Goal: Task Accomplishment & Management: Manage account settings

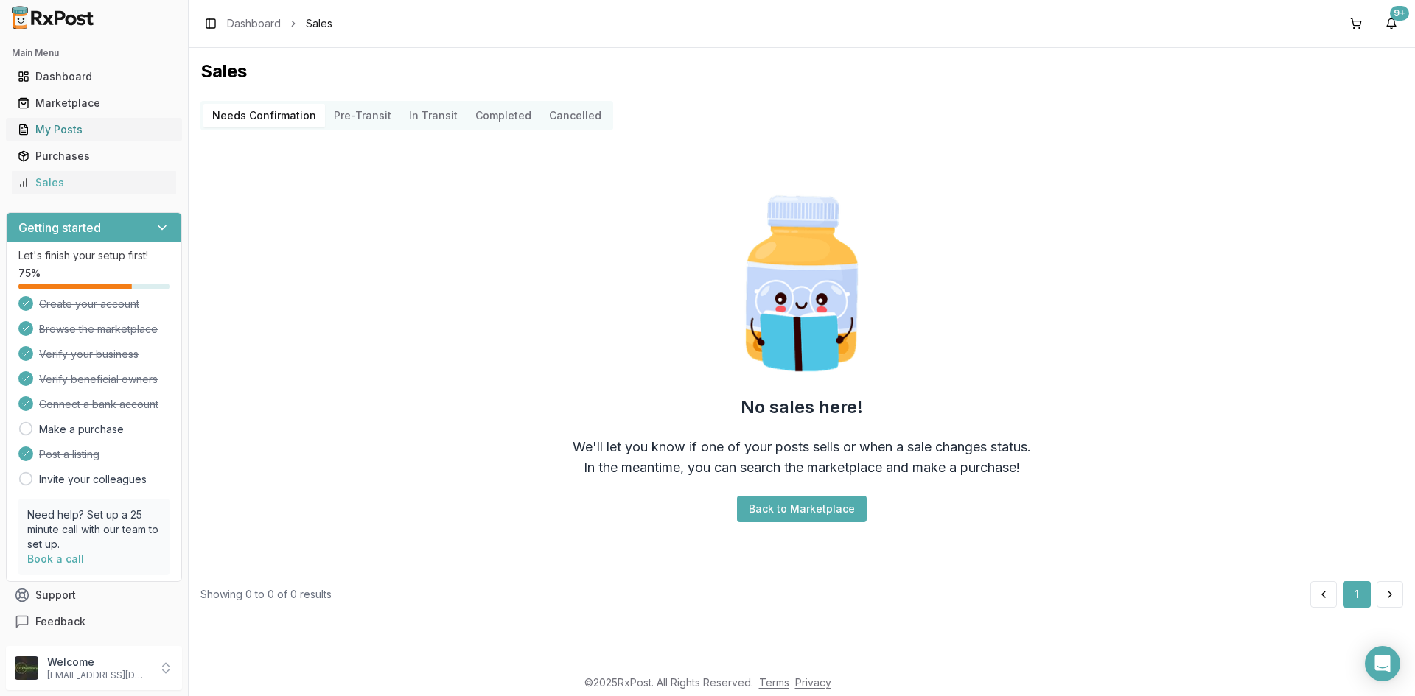
click at [85, 131] on div "My Posts" at bounding box center [94, 129] width 153 height 15
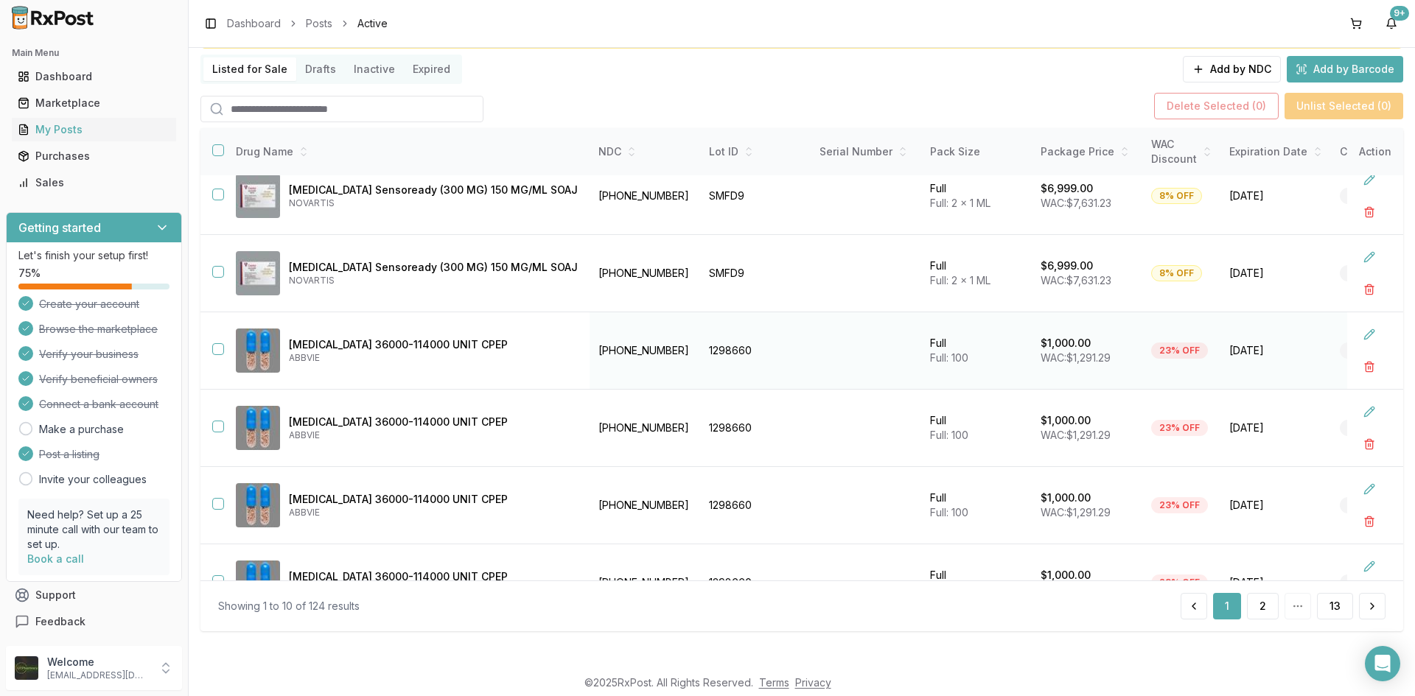
scroll to position [6, 0]
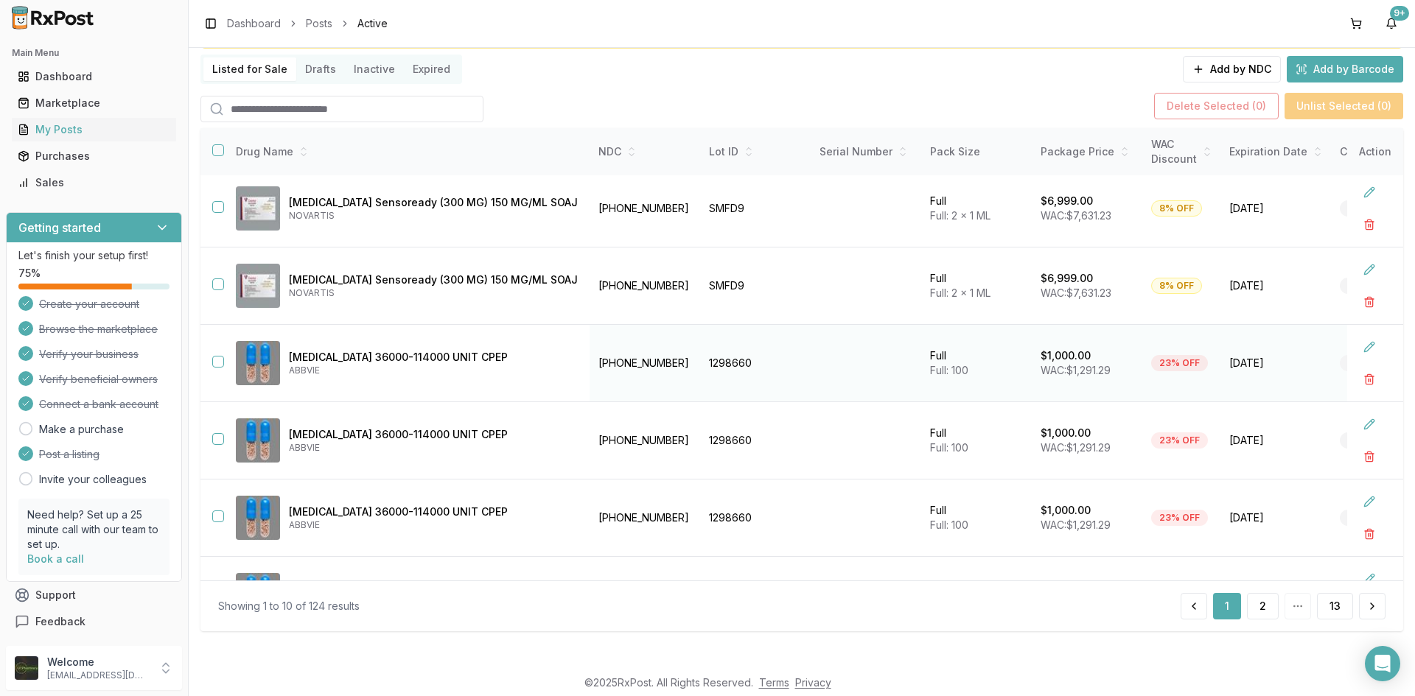
click at [217, 362] on button "button" at bounding box center [218, 362] width 12 height 12
click at [215, 438] on button "button" at bounding box center [218, 439] width 12 height 12
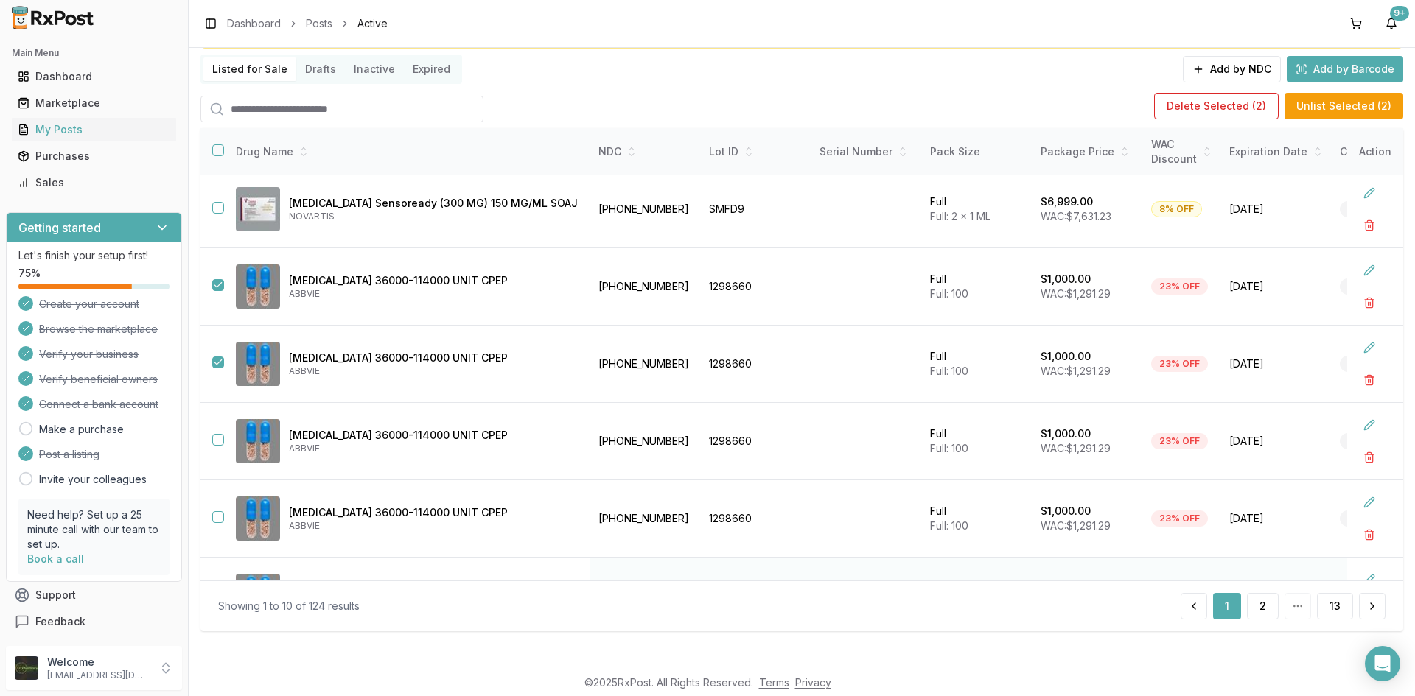
scroll to position [227, 0]
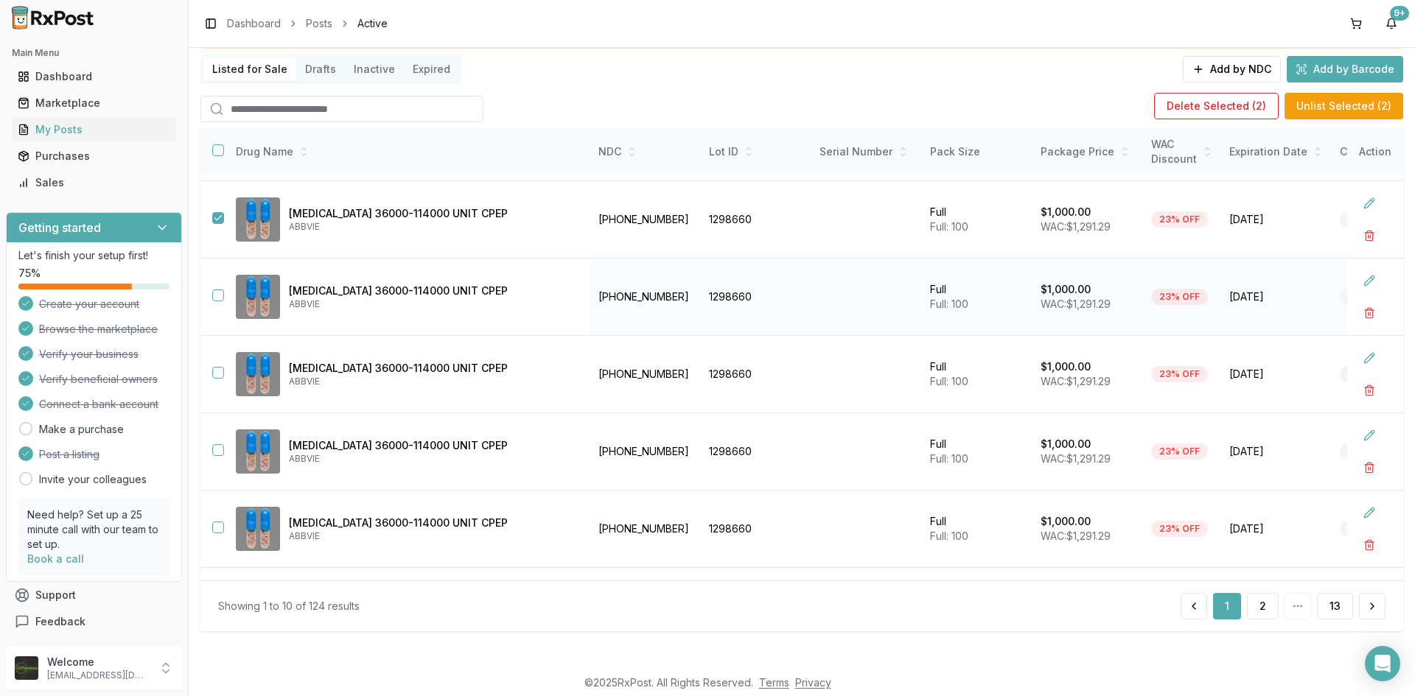
click at [219, 298] on button "button" at bounding box center [218, 296] width 12 height 12
drag, startPoint x: 218, startPoint y: 374, endPoint x: 225, endPoint y: 432, distance: 58.7
click at [220, 379] on td at bounding box center [212, 374] width 24 height 77
click at [220, 374] on button "button" at bounding box center [218, 373] width 12 height 12
click at [216, 452] on button "button" at bounding box center [218, 450] width 12 height 12
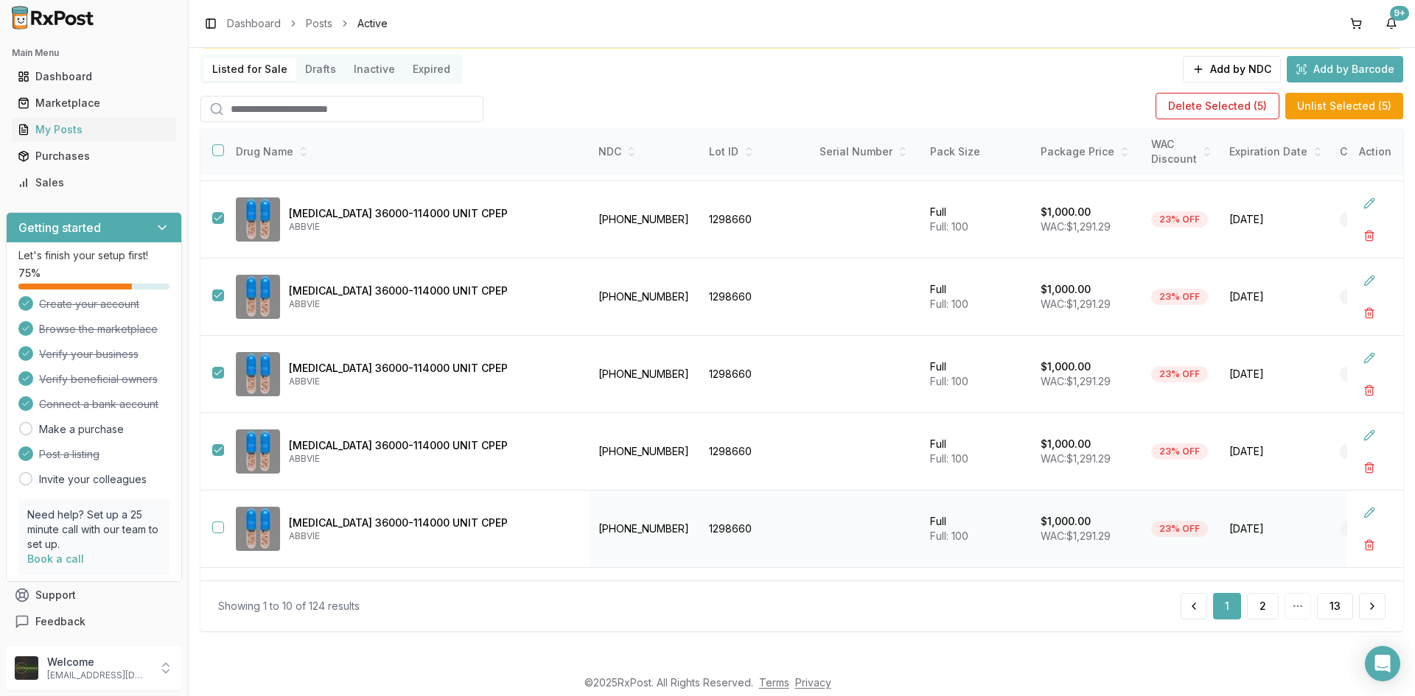
scroll to position [374, 0]
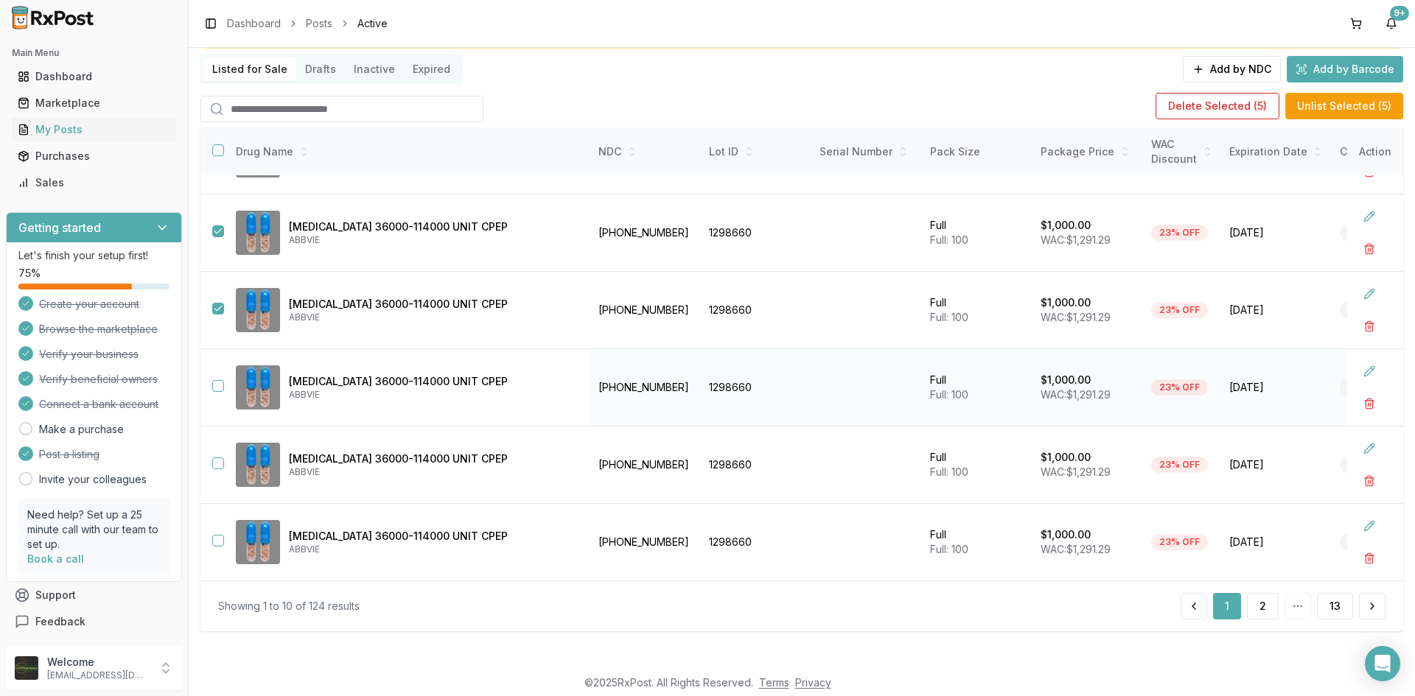
click at [217, 382] on button "button" at bounding box center [218, 386] width 12 height 12
click at [218, 458] on button "button" at bounding box center [218, 464] width 12 height 12
click at [218, 527] on td at bounding box center [212, 542] width 24 height 77
click at [218, 535] on button "button" at bounding box center [218, 541] width 12 height 12
click at [1244, 108] on button "Delete Selected ( 8 )" at bounding box center [1216, 106] width 125 height 27
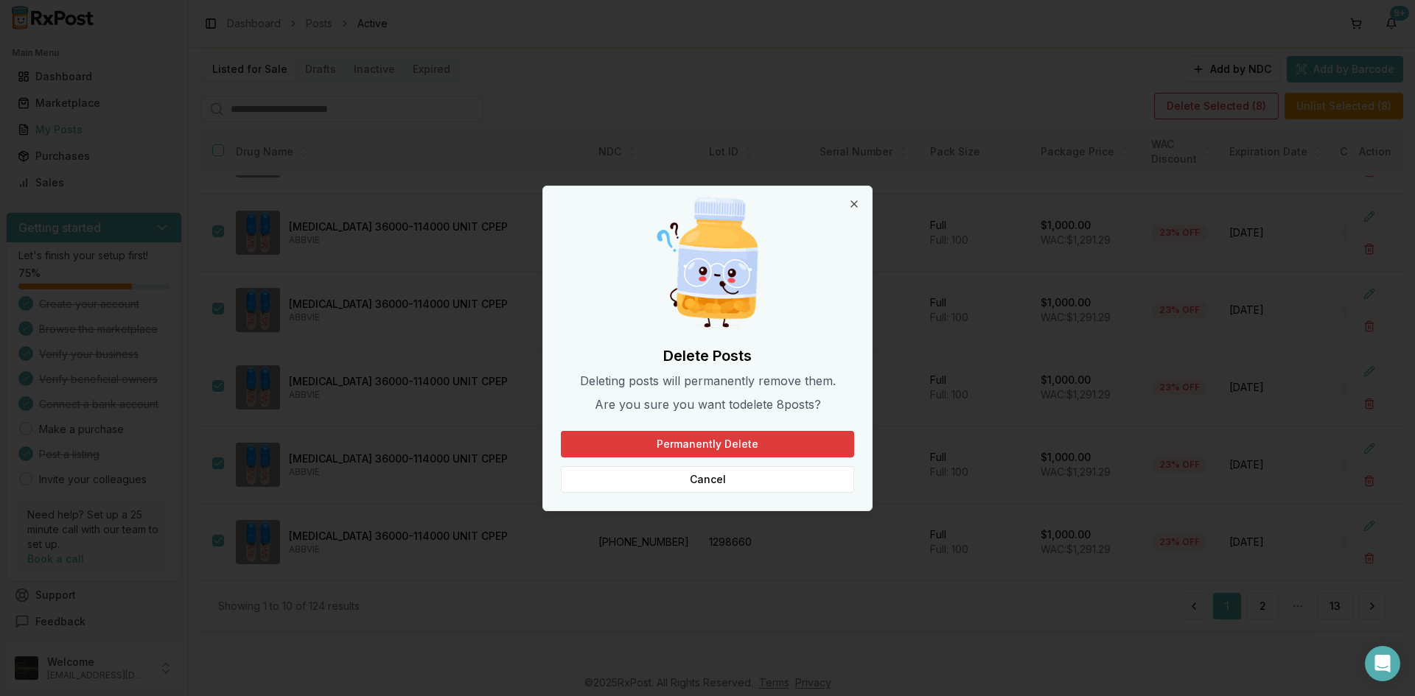
click at [701, 449] on button "Permanently Delete" at bounding box center [707, 444] width 293 height 27
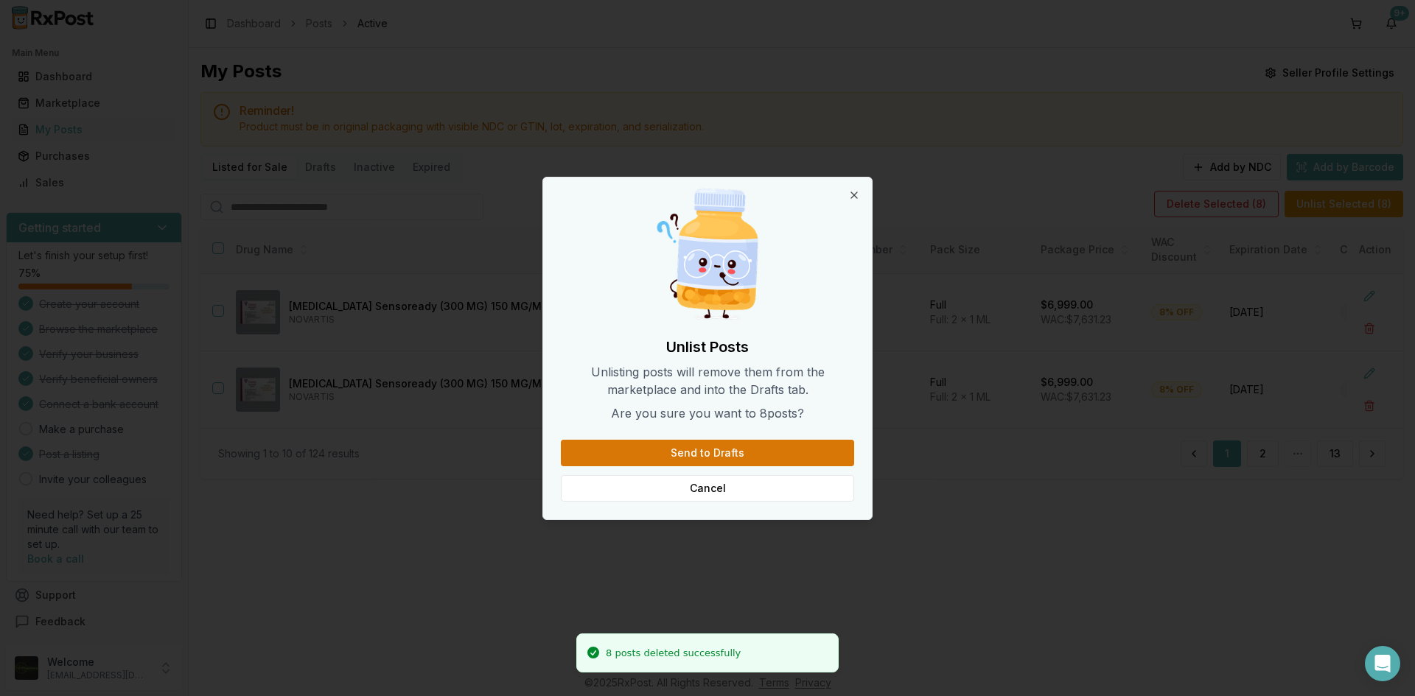
scroll to position [0, 0]
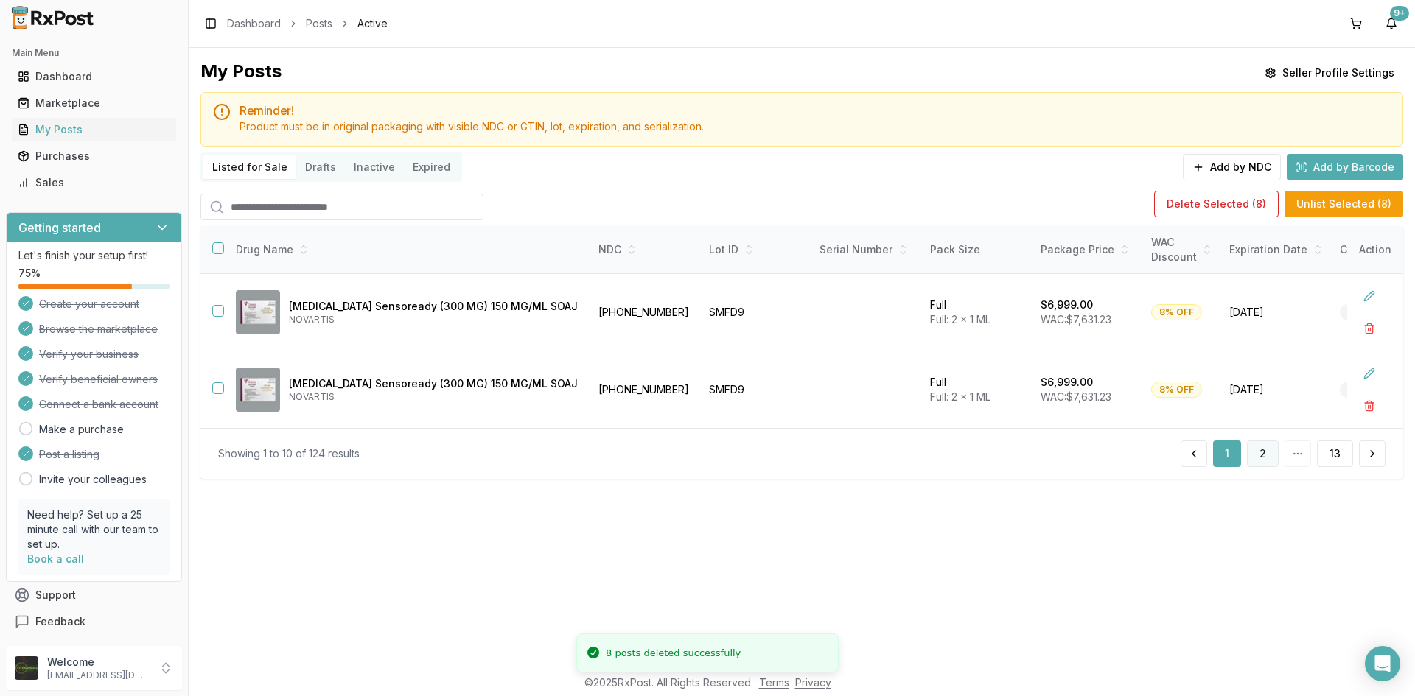
click at [1264, 466] on button "2" at bounding box center [1263, 454] width 32 height 27
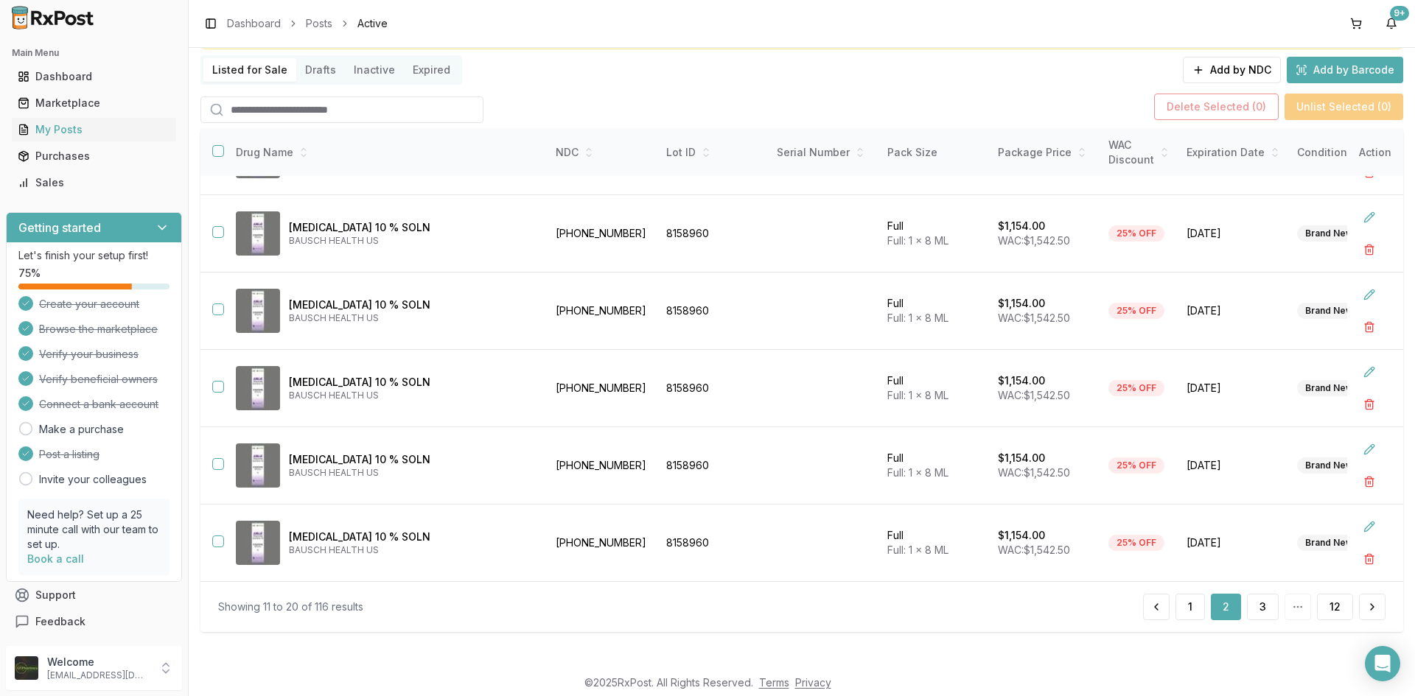
scroll to position [98, 0]
click at [1258, 613] on button "3" at bounding box center [1263, 606] width 32 height 27
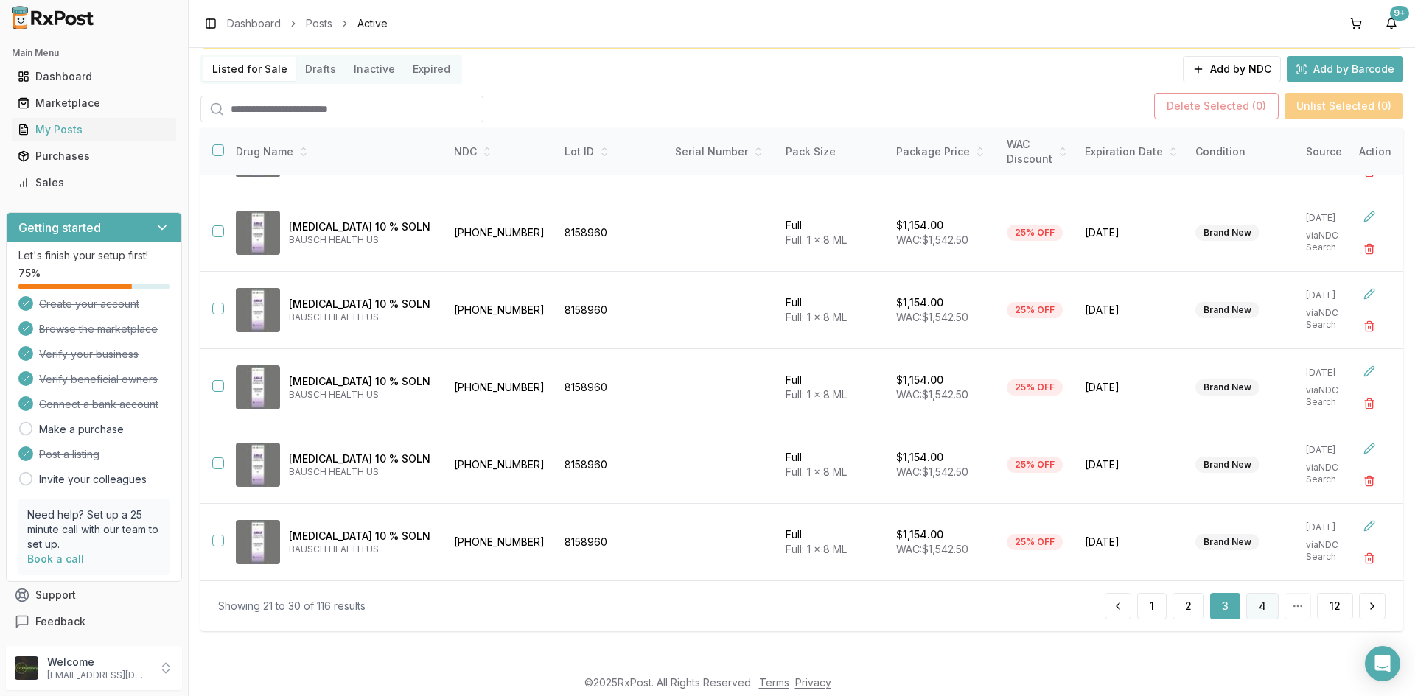
click at [1265, 604] on button "4" at bounding box center [1262, 606] width 32 height 27
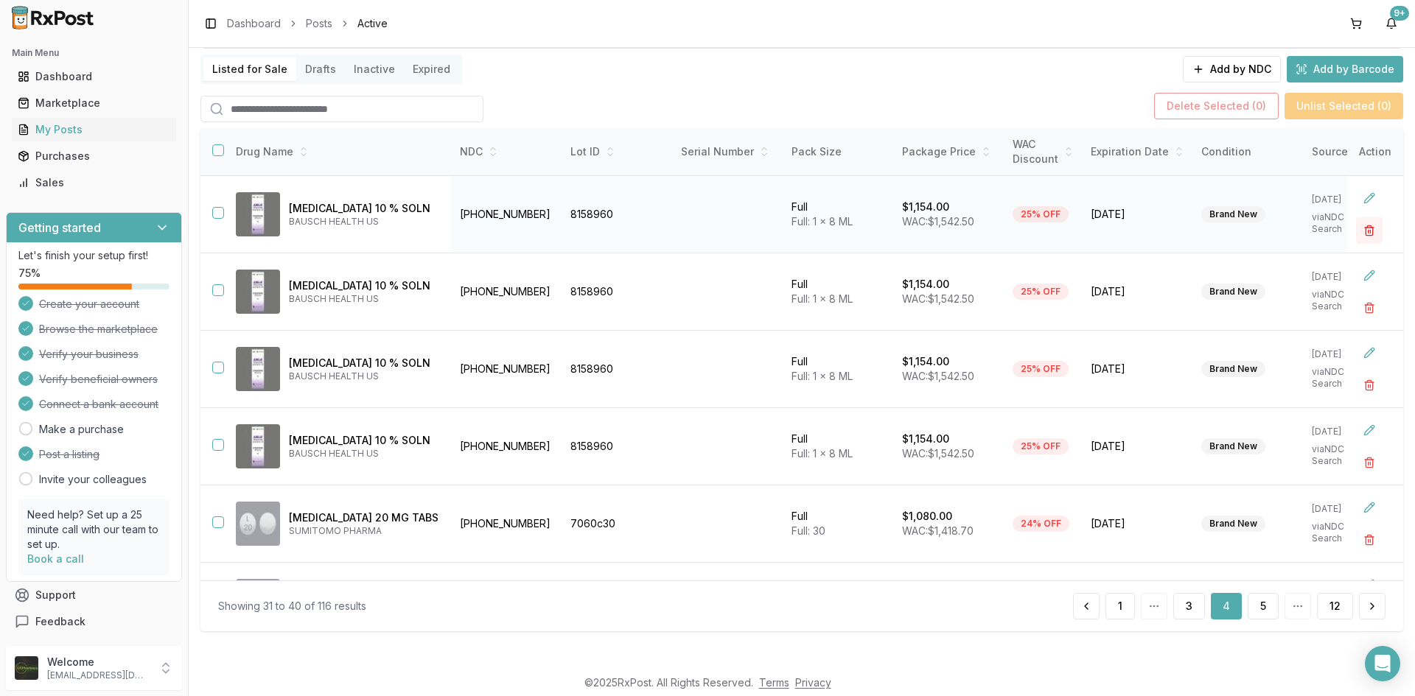
scroll to position [374, 0]
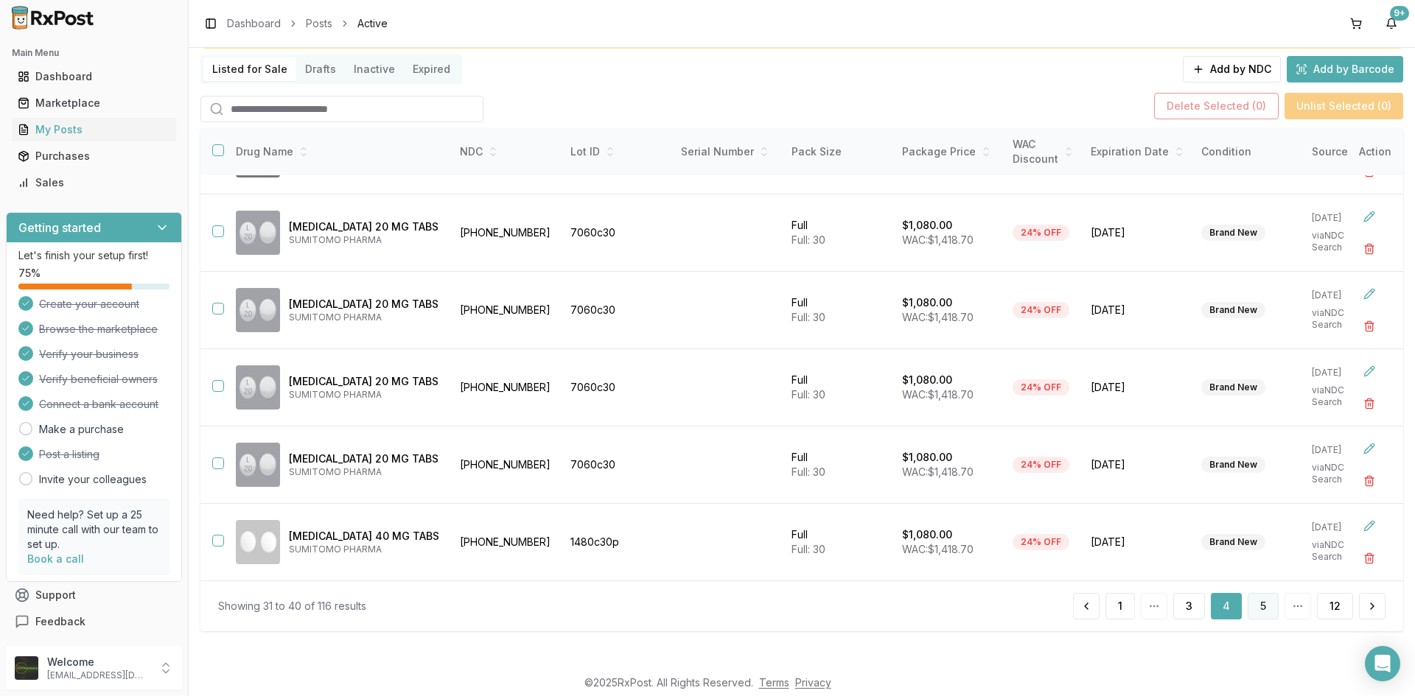
click at [1250, 614] on button "5" at bounding box center [1262, 606] width 31 height 27
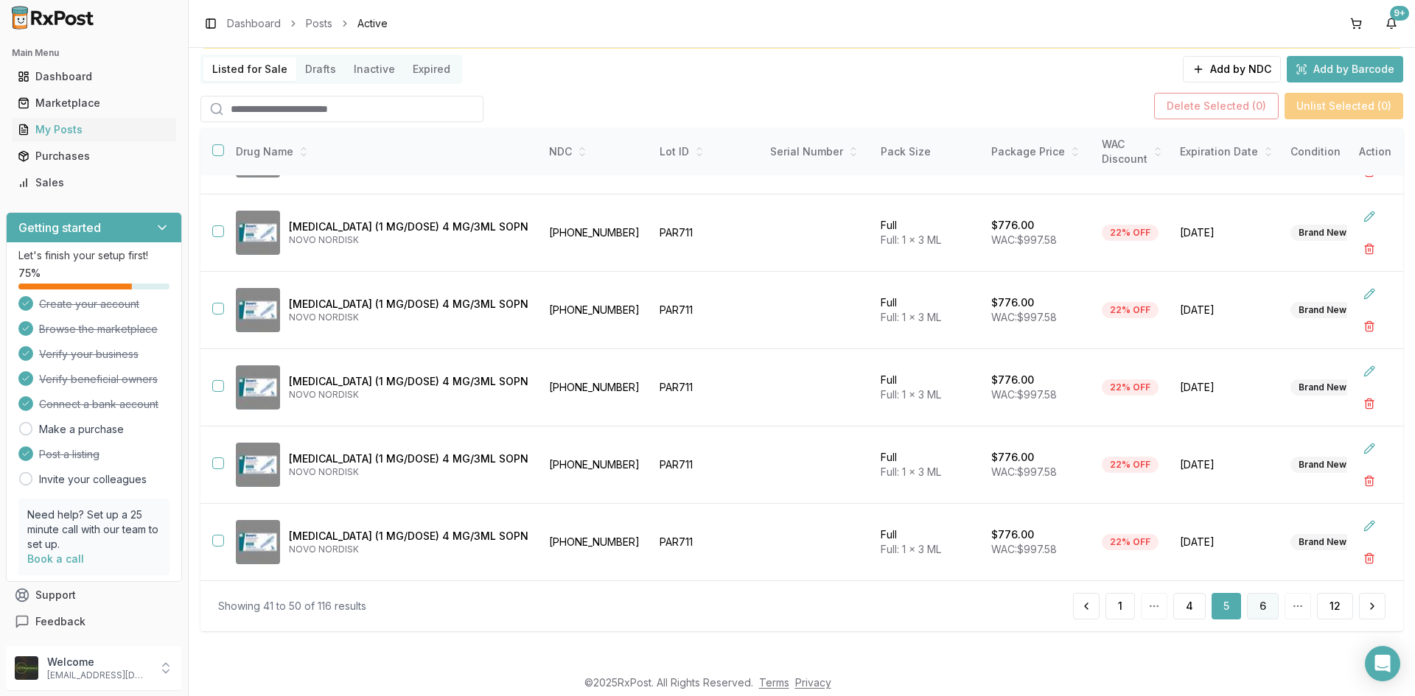
click at [1258, 605] on button "6" at bounding box center [1263, 606] width 32 height 27
click at [1259, 604] on button "7" at bounding box center [1263, 606] width 32 height 27
click at [1258, 603] on button "8" at bounding box center [1263, 606] width 32 height 27
click at [1256, 608] on button "9" at bounding box center [1263, 606] width 32 height 27
click at [1255, 608] on button "10" at bounding box center [1260, 606] width 36 height 27
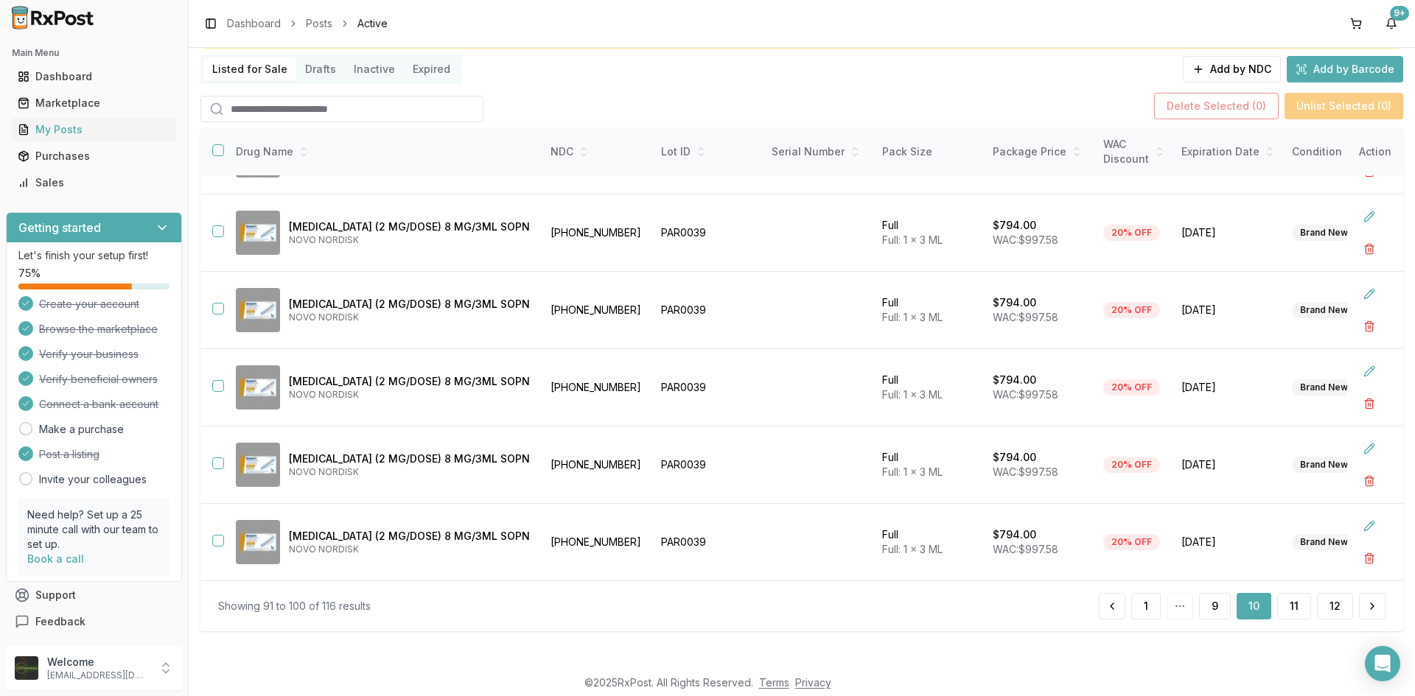
drag, startPoint x: 1255, startPoint y: 608, endPoint x: 1275, endPoint y: 624, distance: 25.7
click at [1275, 624] on div "Showing 91 to 100 of 116 results 1 9 10 11 12" at bounding box center [801, 606] width 1202 height 51
click at [1285, 601] on button "11" at bounding box center [1294, 606] width 34 height 27
click at [1333, 609] on button "12" at bounding box center [1335, 606] width 36 height 27
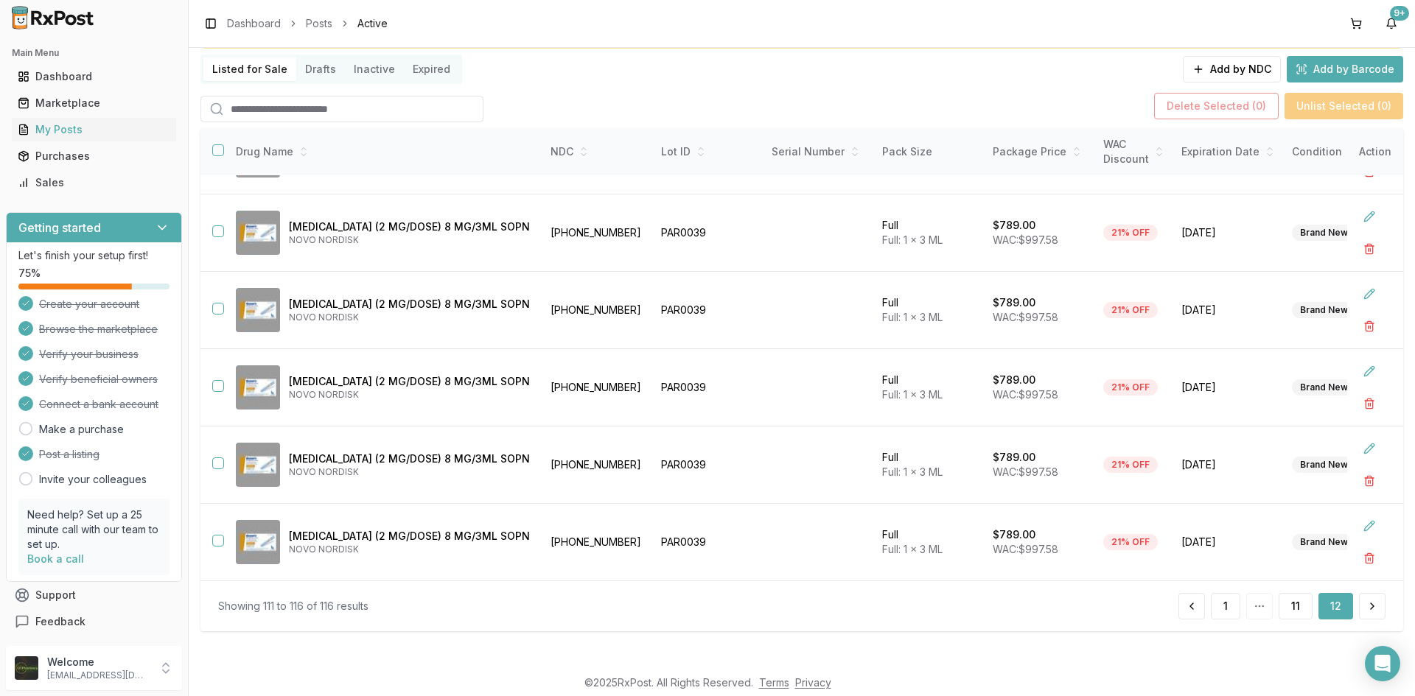
scroll to position [65, 0]
click at [127, 139] on link "My Posts" at bounding box center [94, 129] width 164 height 27
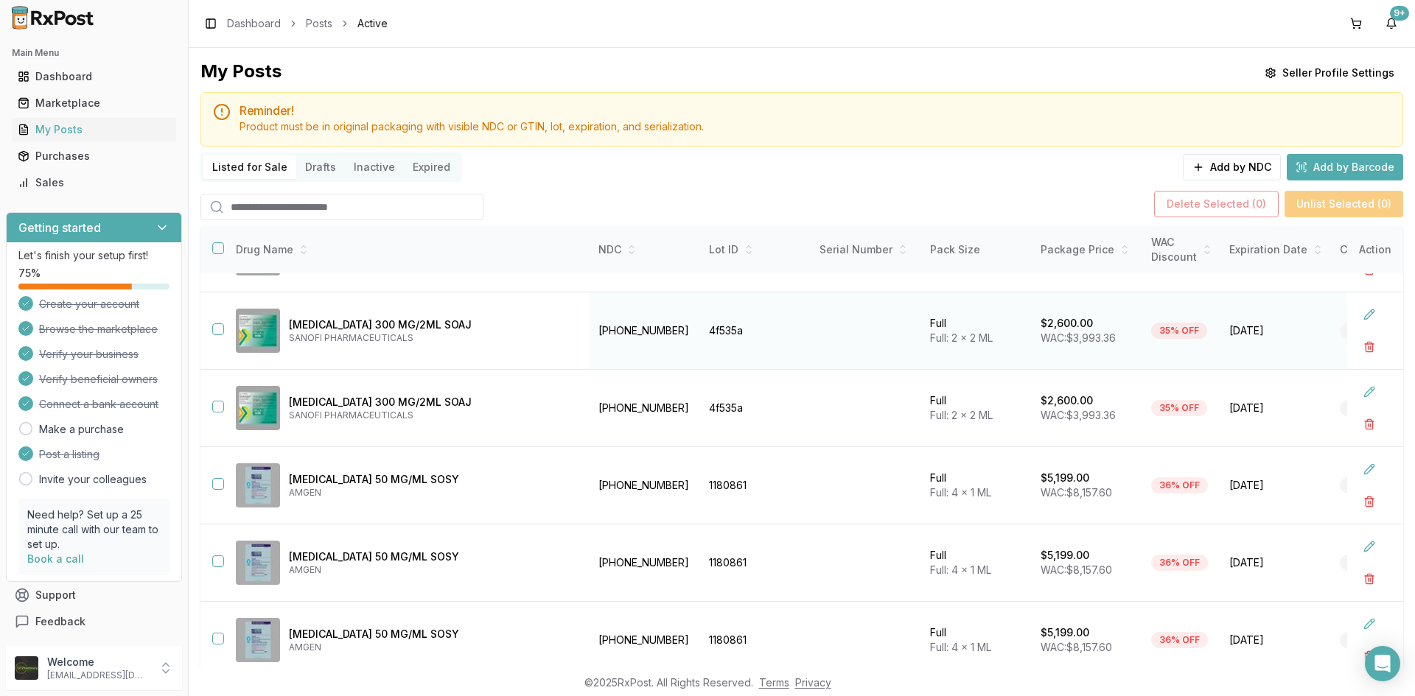
scroll to position [374, 0]
click at [1356, 654] on button "button" at bounding box center [1369, 656] width 27 height 27
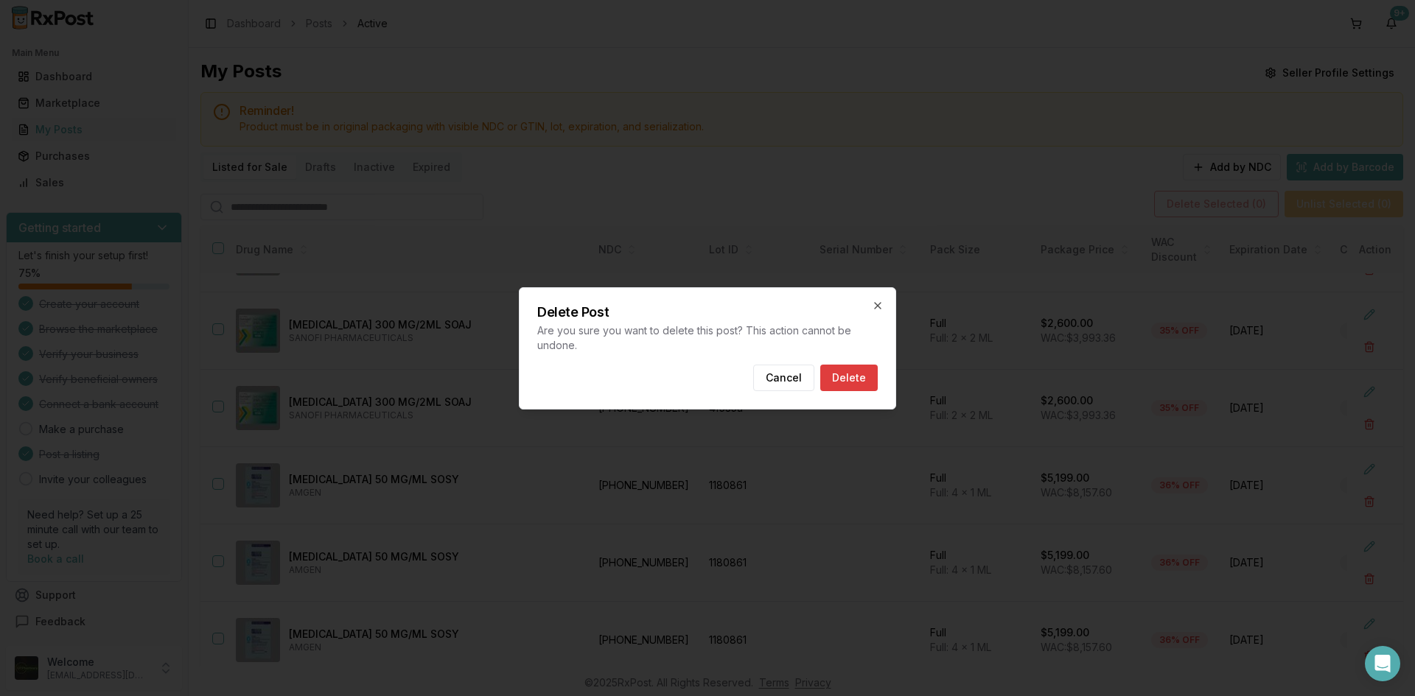
click at [863, 380] on button "Delete" at bounding box center [848, 378] width 57 height 27
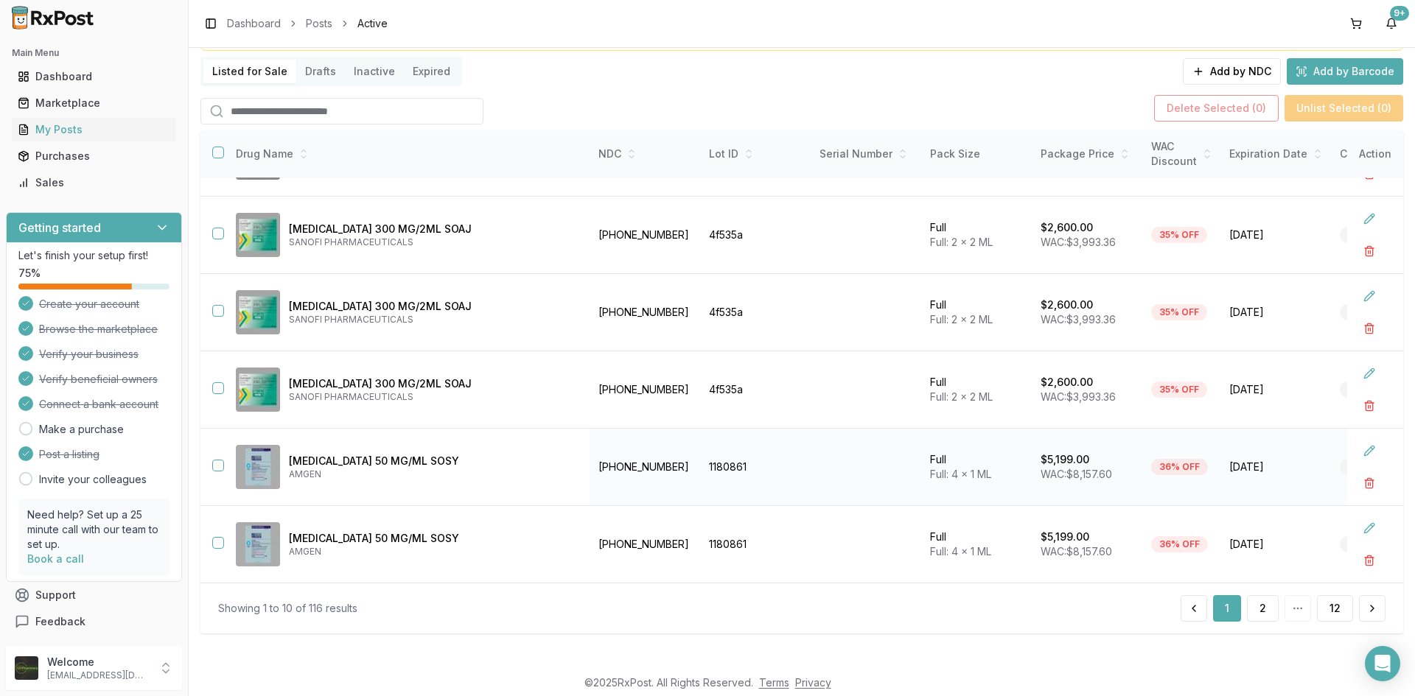
scroll to position [98, 0]
click at [1258, 600] on button "2" at bounding box center [1263, 606] width 32 height 27
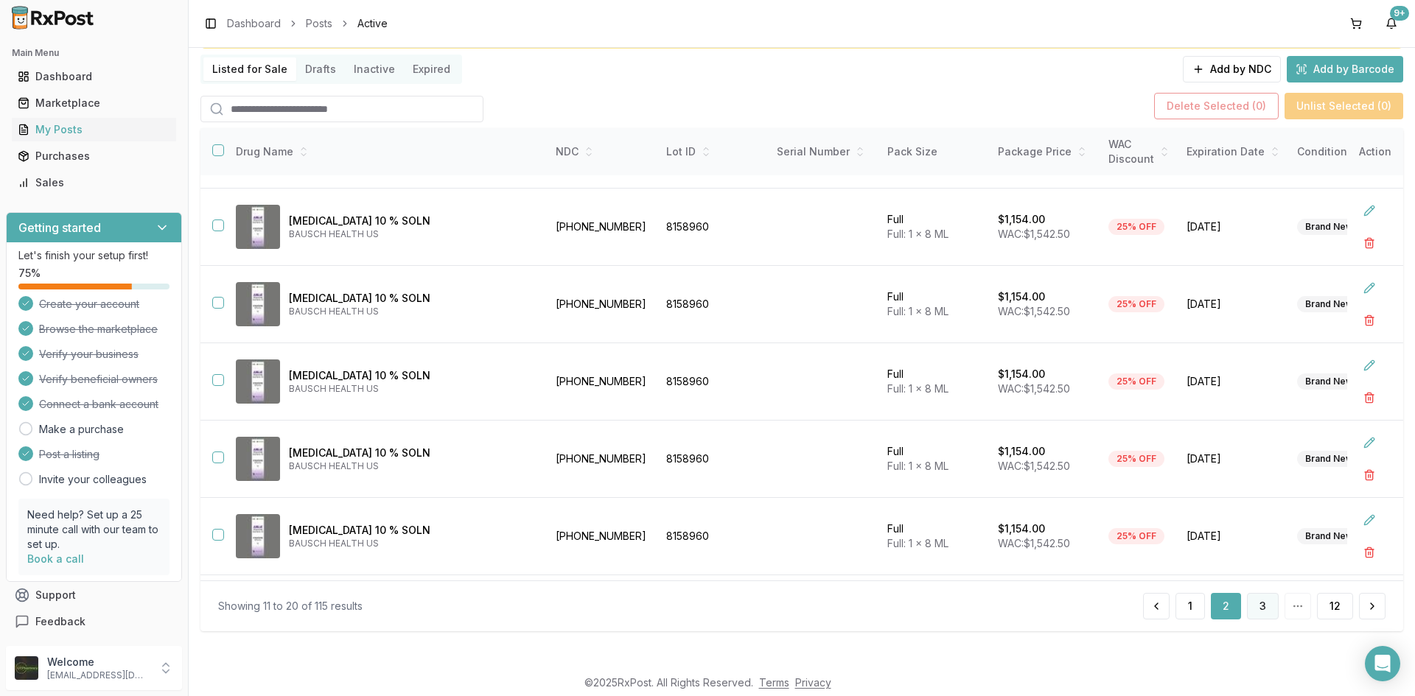
click at [1269, 605] on button "3" at bounding box center [1263, 606] width 32 height 27
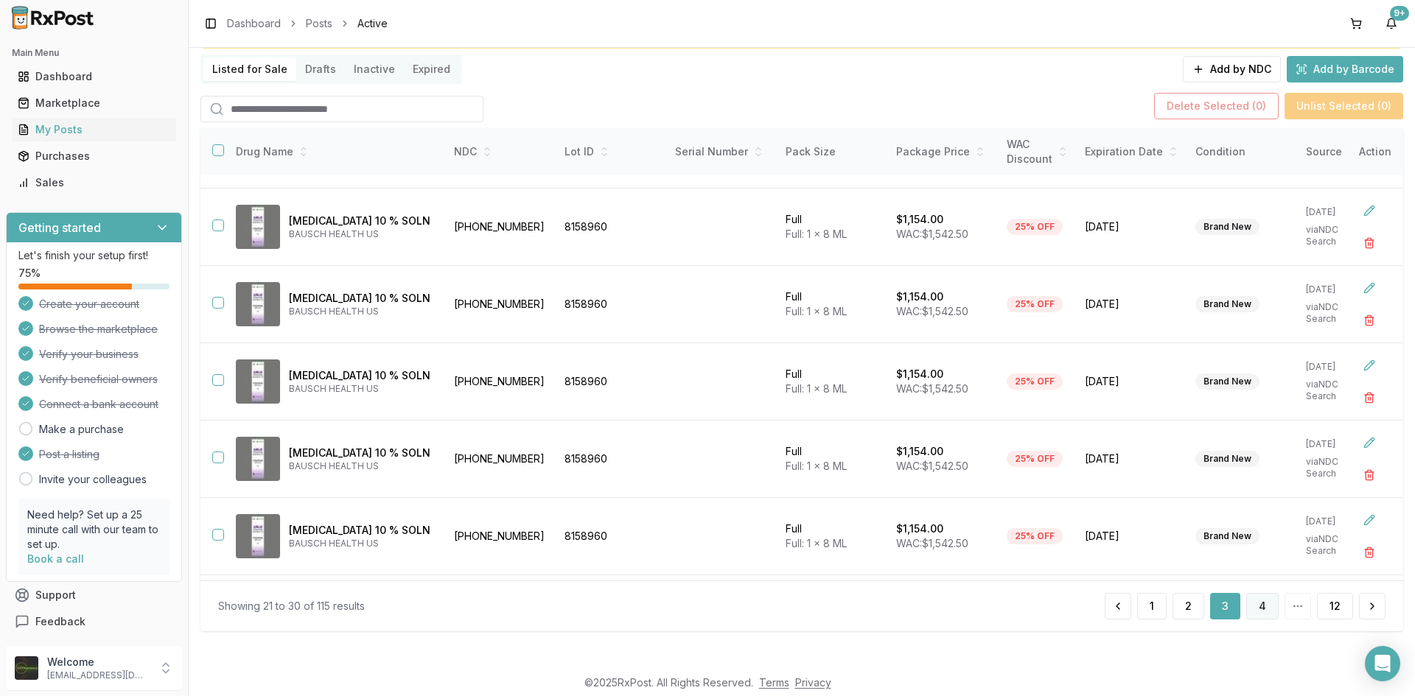
click at [1268, 601] on button "4" at bounding box center [1262, 606] width 32 height 27
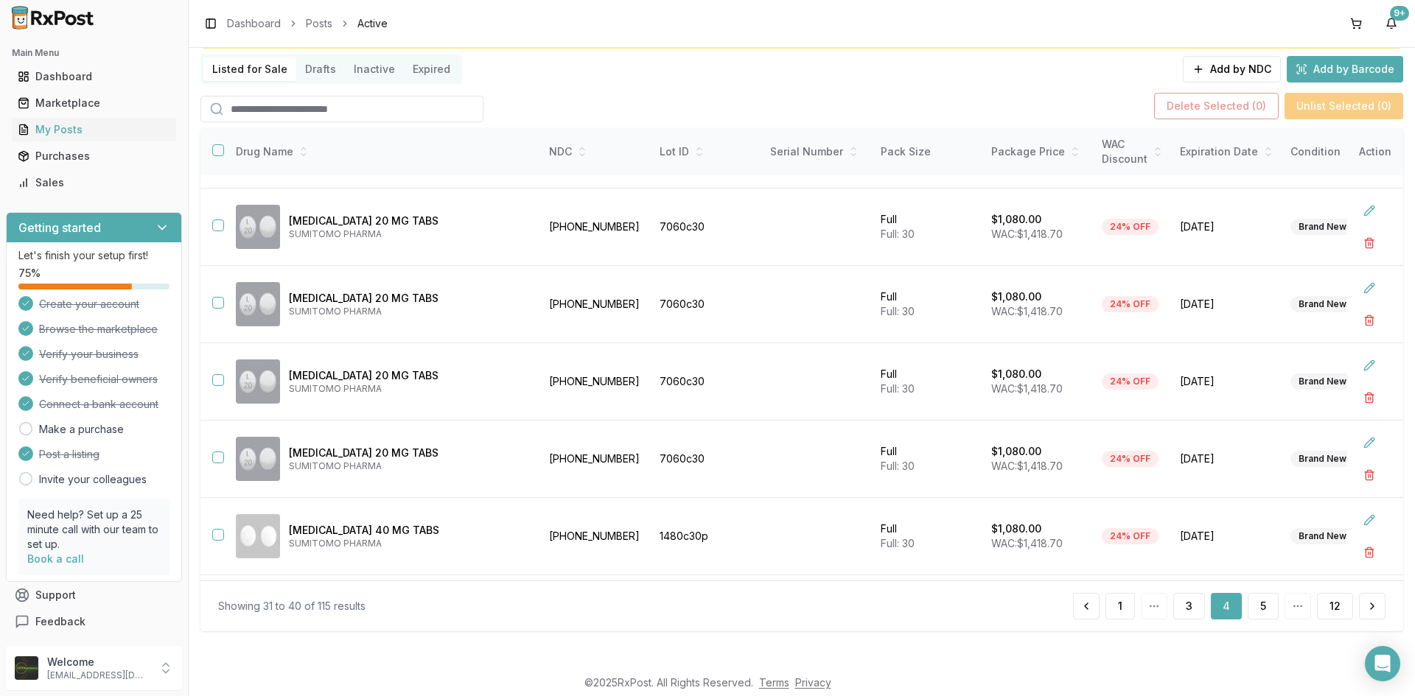
click at [1268, 601] on button "5" at bounding box center [1262, 606] width 31 height 27
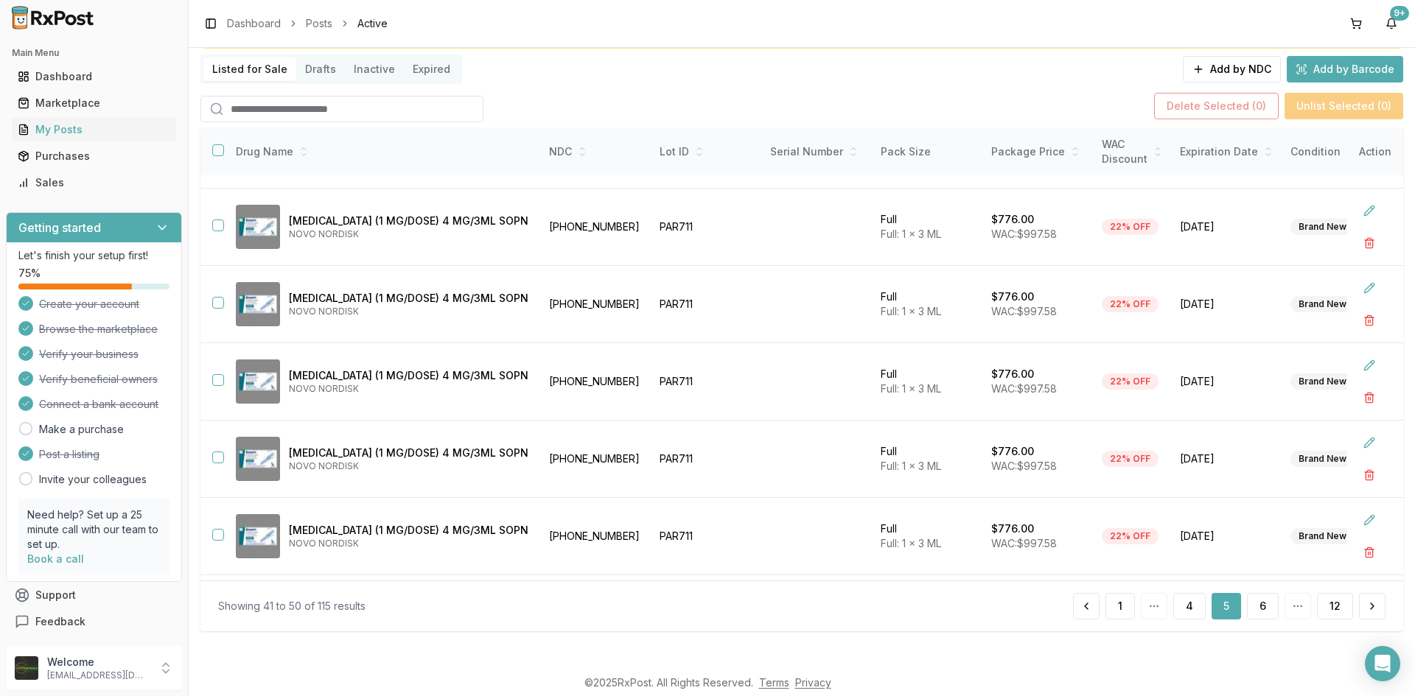
click at [1268, 601] on button "6" at bounding box center [1263, 606] width 32 height 27
click at [1268, 601] on button "7" at bounding box center [1263, 606] width 32 height 27
click at [1268, 601] on button "8" at bounding box center [1263, 606] width 32 height 27
click at [1268, 601] on button "9" at bounding box center [1263, 606] width 32 height 27
click at [1268, 601] on button "10" at bounding box center [1260, 606] width 36 height 27
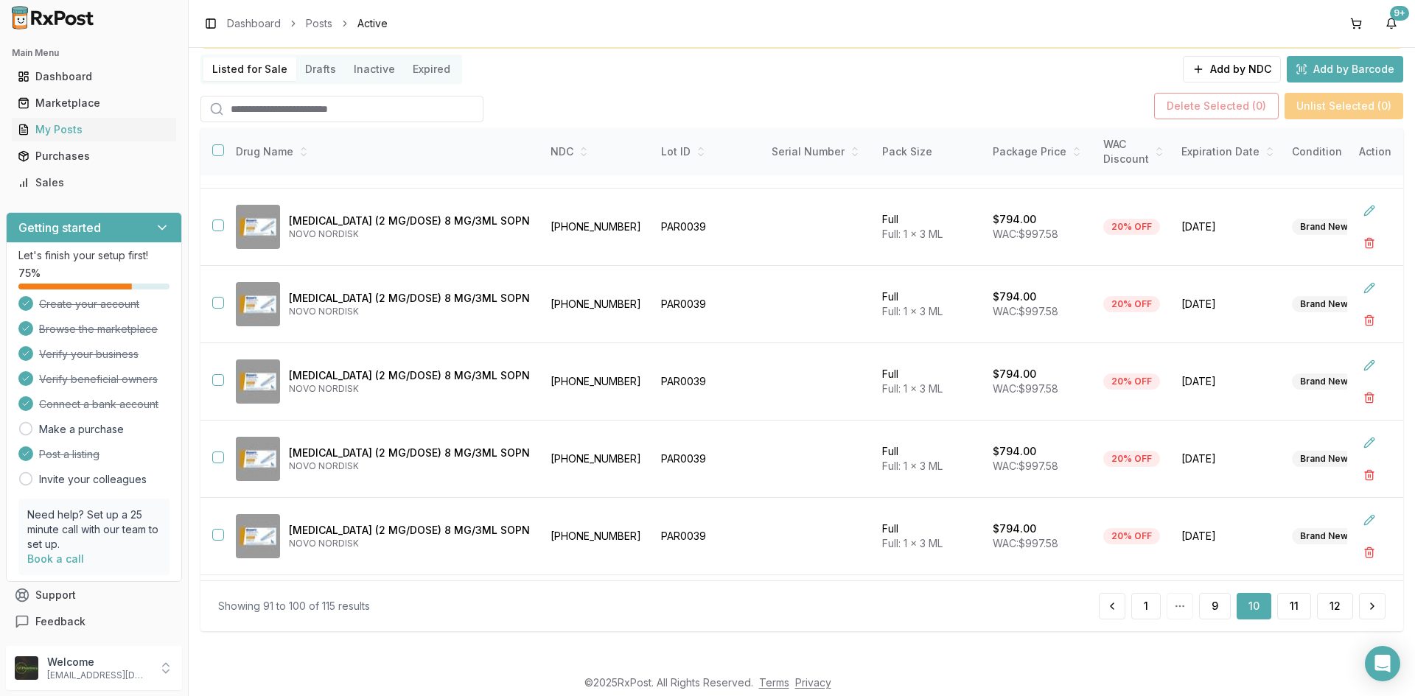
click at [1268, 601] on div "1 9 10 11 12" at bounding box center [1241, 606] width 287 height 27
click at [1277, 606] on button "11" at bounding box center [1294, 606] width 34 height 27
click at [1339, 608] on button "12" at bounding box center [1335, 606] width 36 height 27
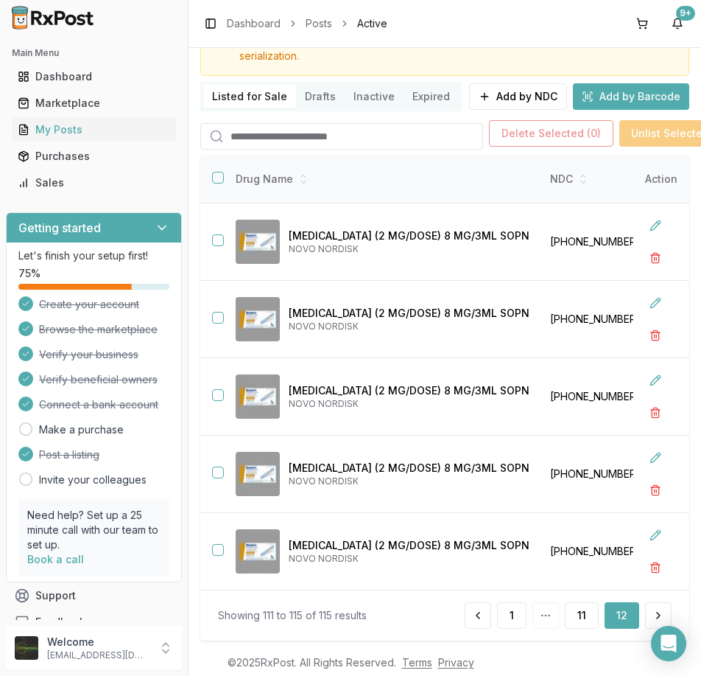
scroll to position [98, 0]
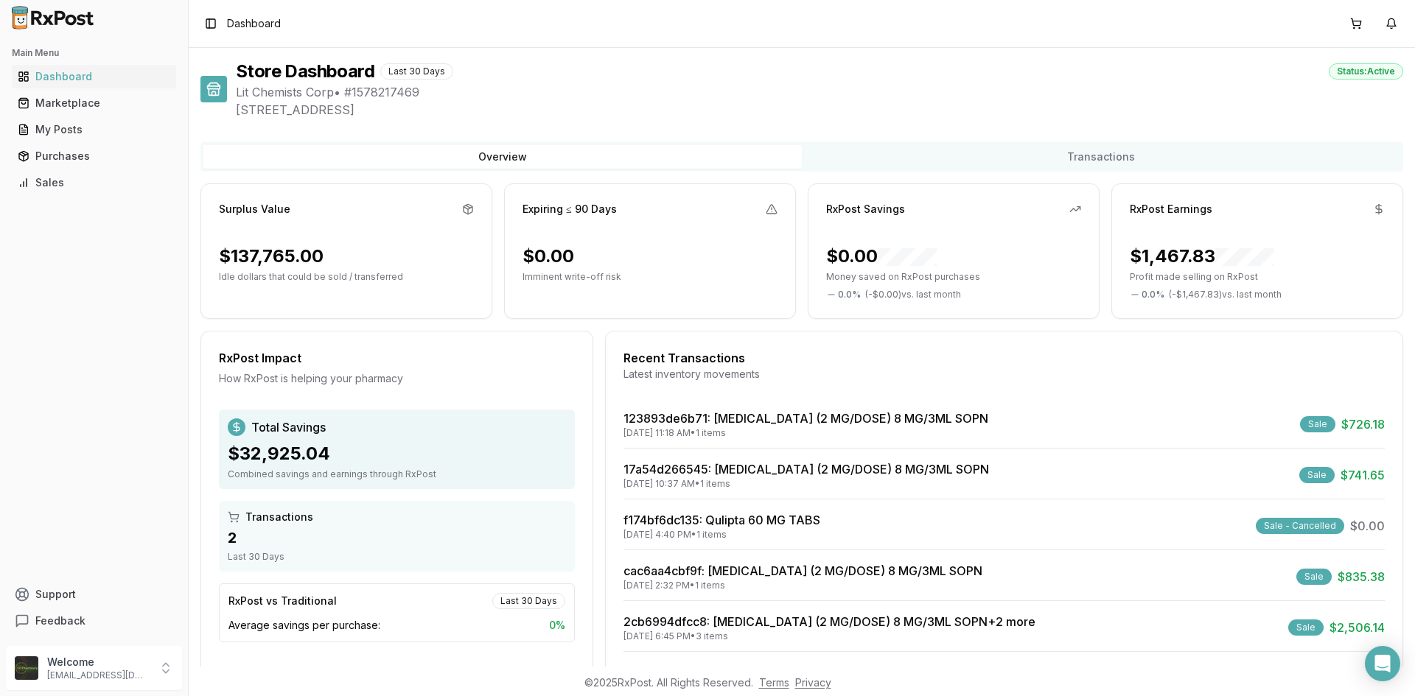
click at [78, 185] on div "Sales" at bounding box center [94, 182] width 153 height 15
